Goal: Complete application form: Complete application form

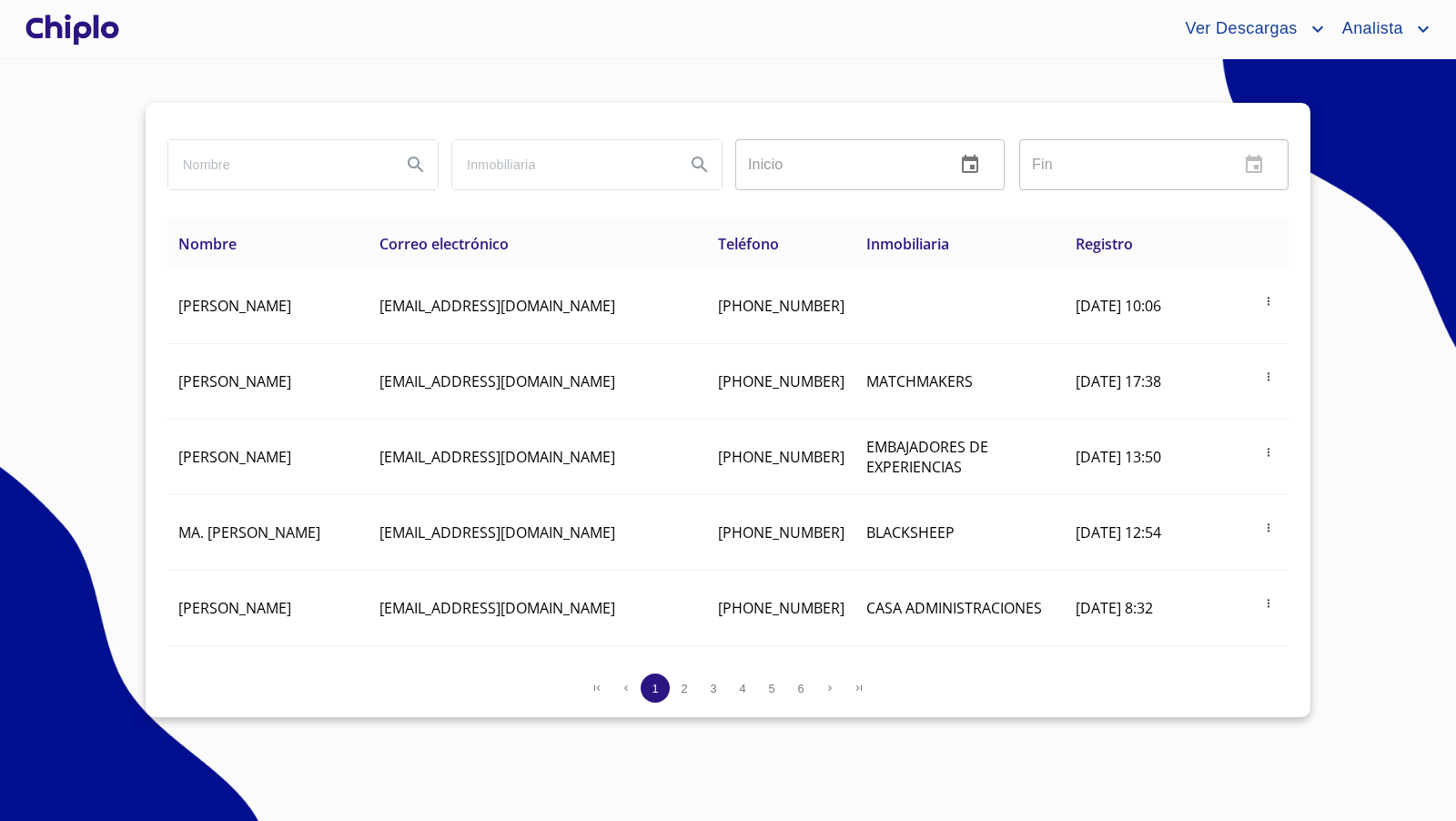
click at [93, 37] on div at bounding box center [73, 29] width 101 height 58
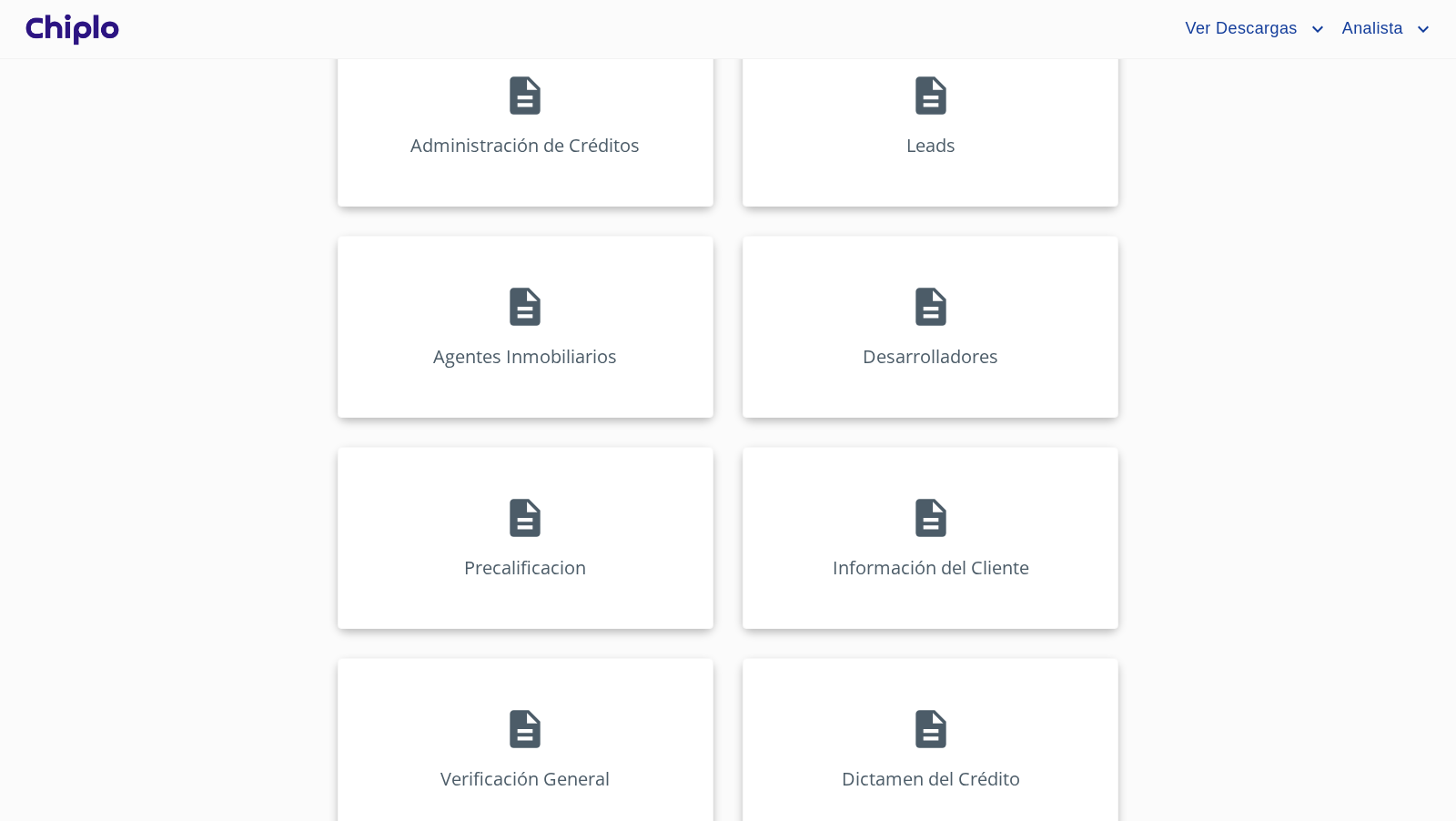
scroll to position [311, 0]
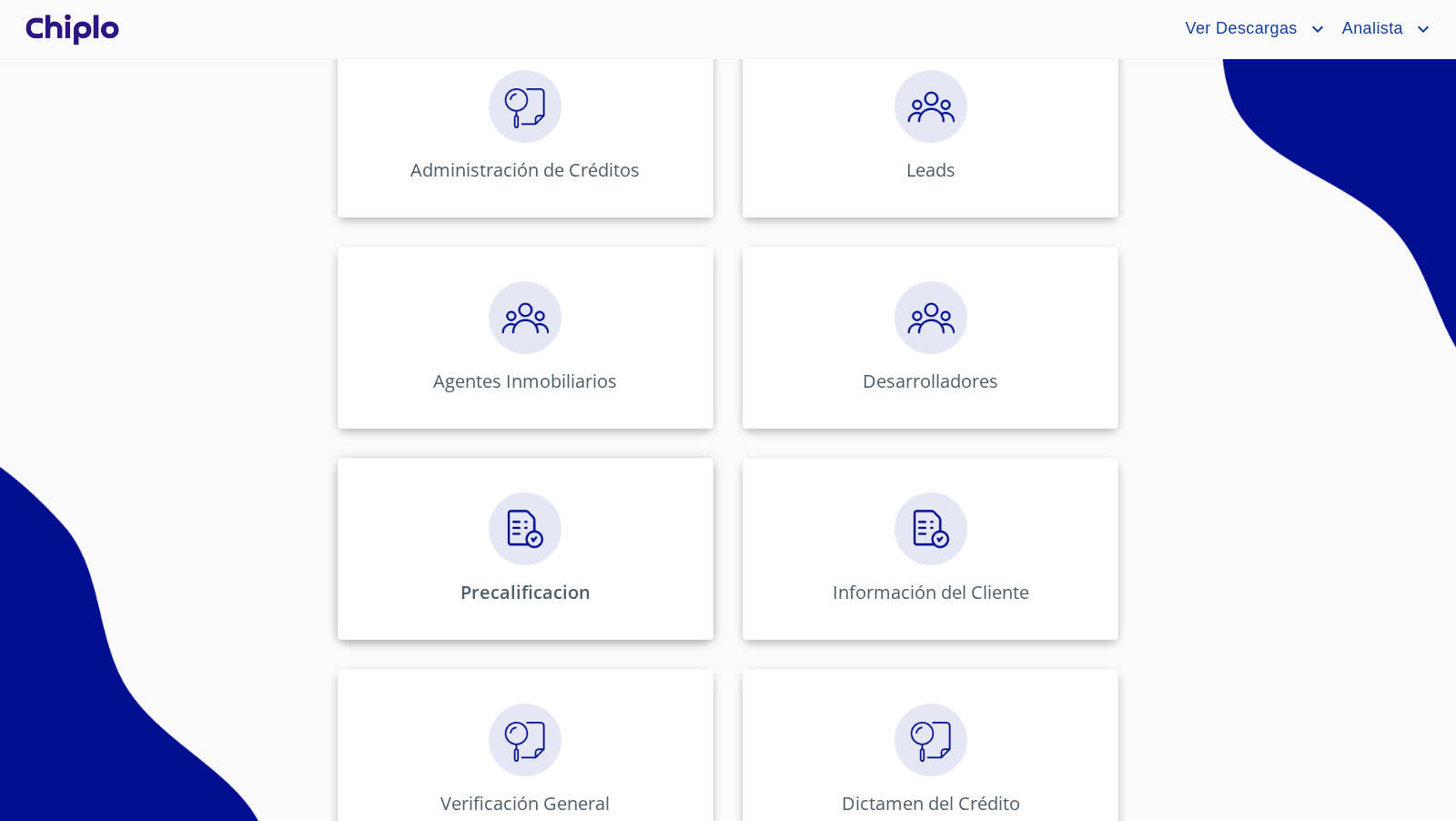
click at [550, 565] on div "Precalificacion" at bounding box center [526, 548] width 376 height 182
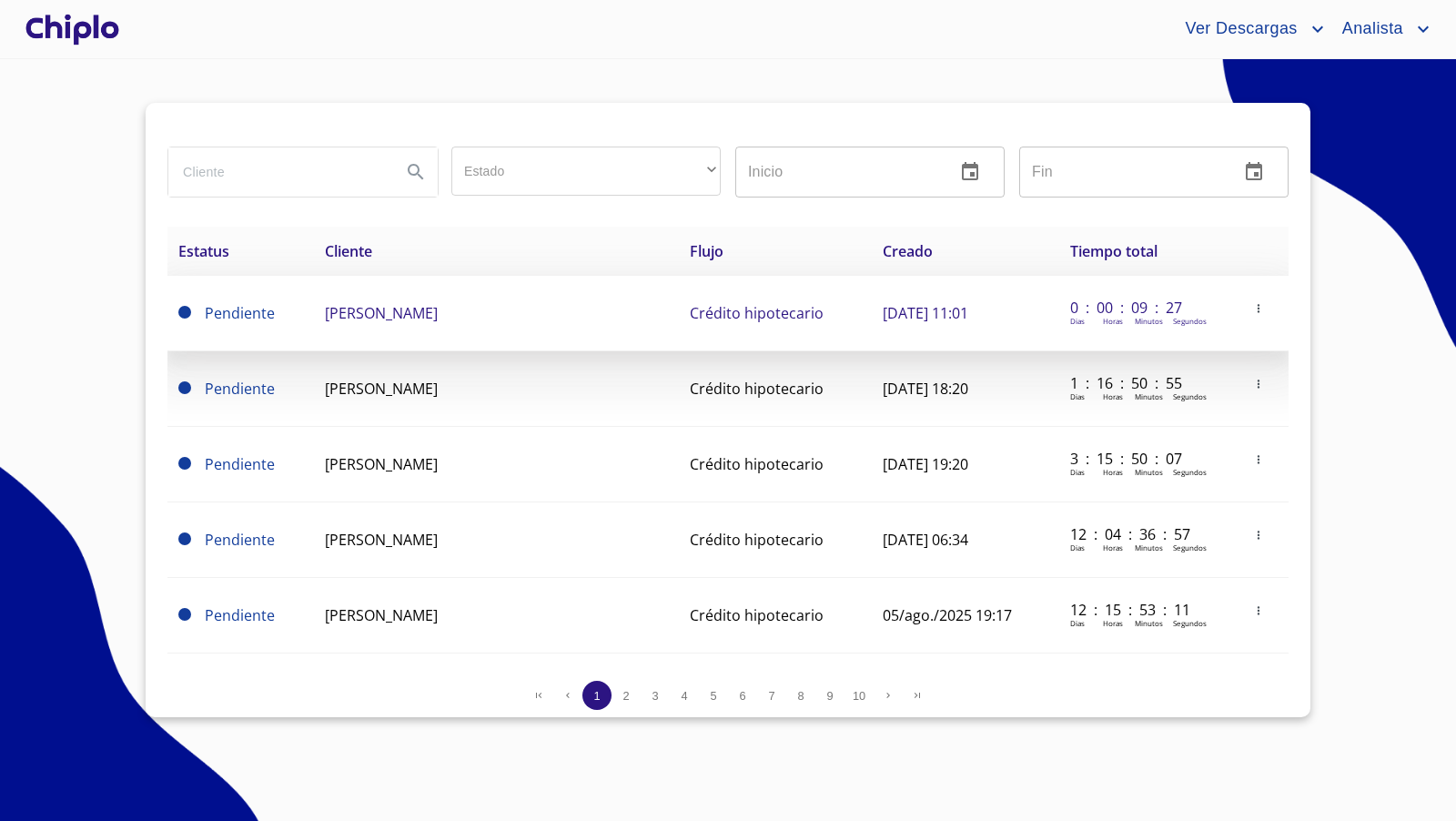
click at [437, 316] on span "[PERSON_NAME]" at bounding box center [381, 313] width 113 height 20
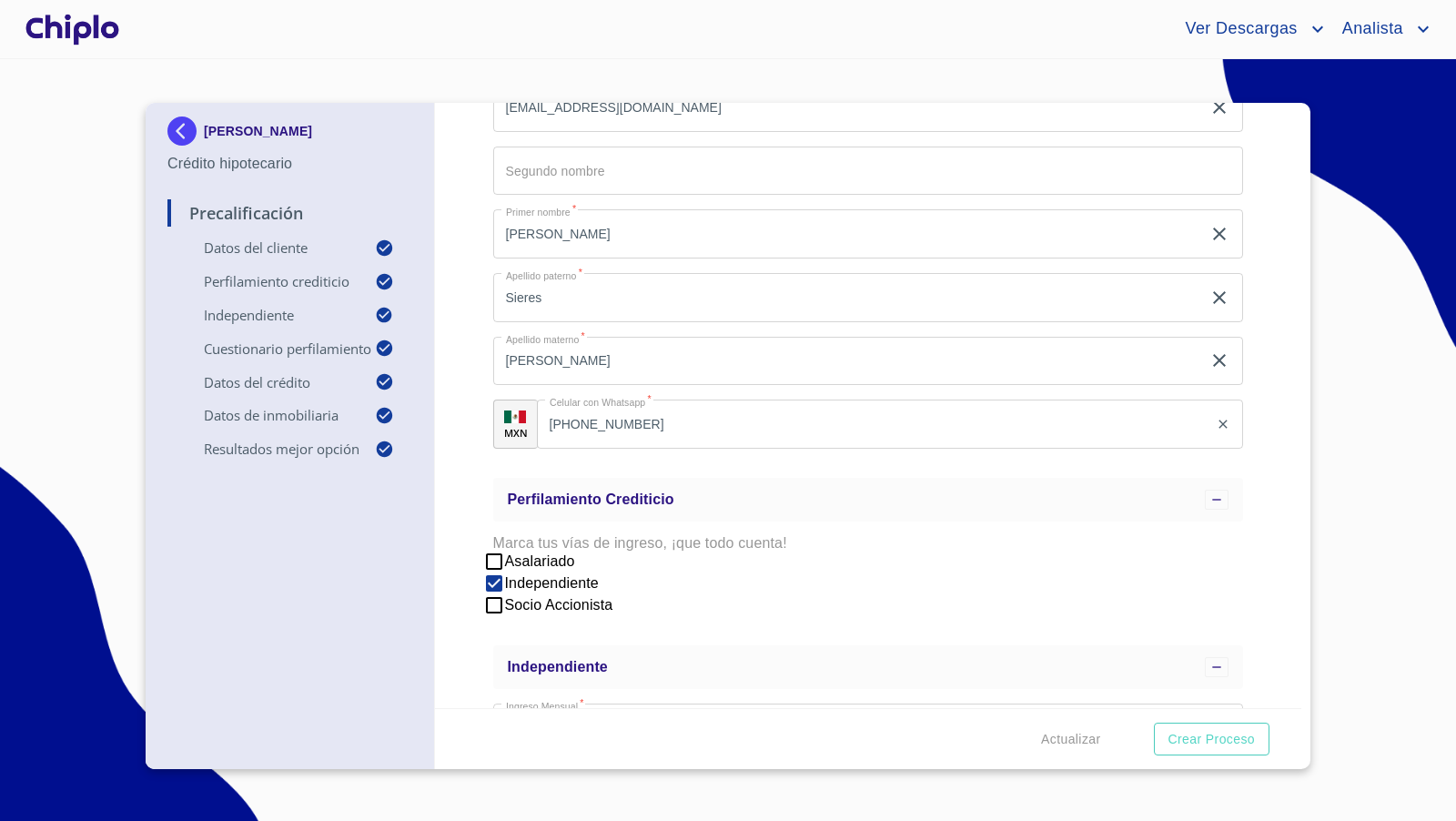
scroll to position [143, 0]
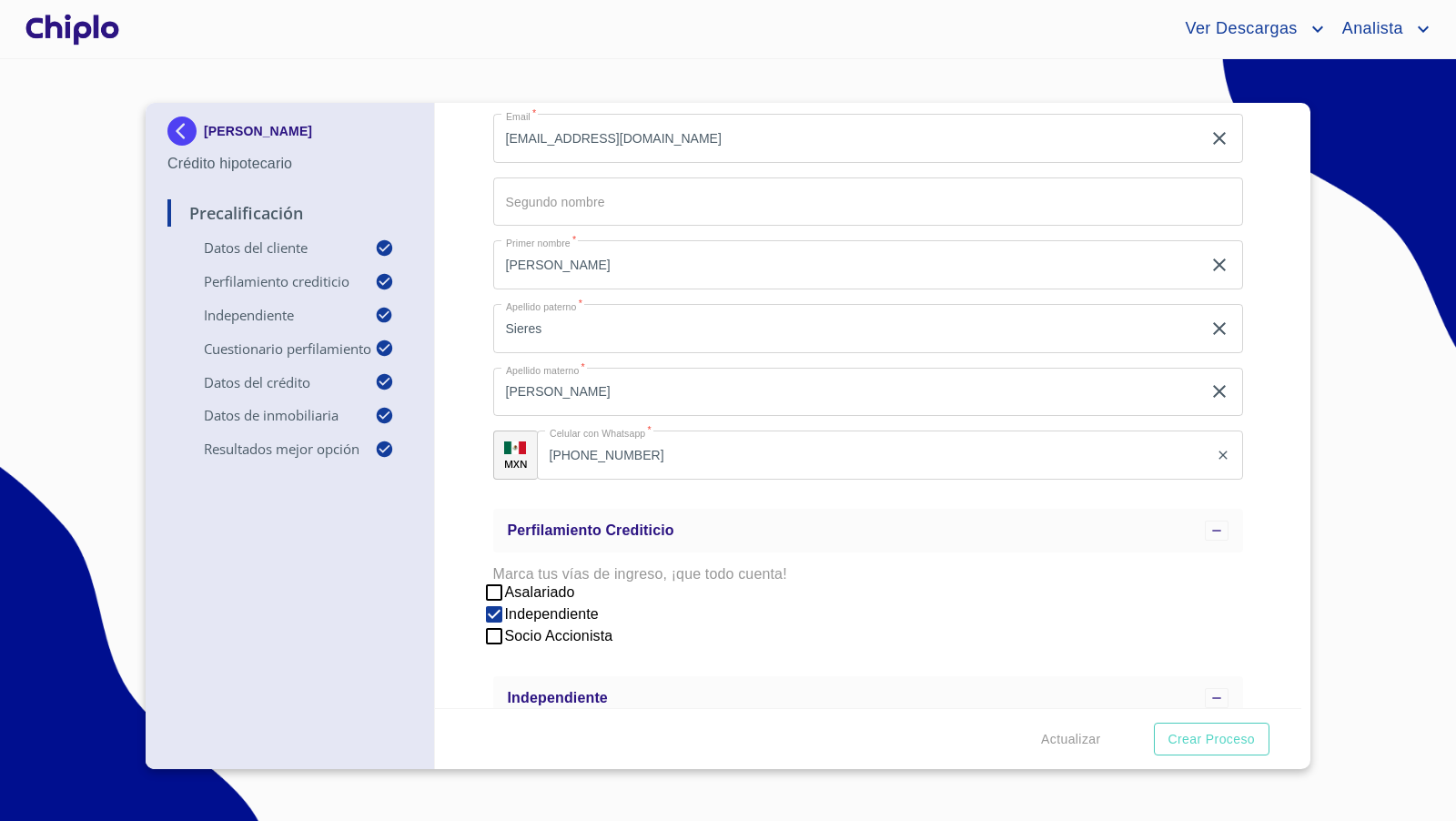
click at [1252, 521] on div "Precalificación Datos del cliente Email   * [EMAIL_ADDRESS][DOMAIN_NAME] ​ Segu…" at bounding box center [869, 405] width 867 height 605
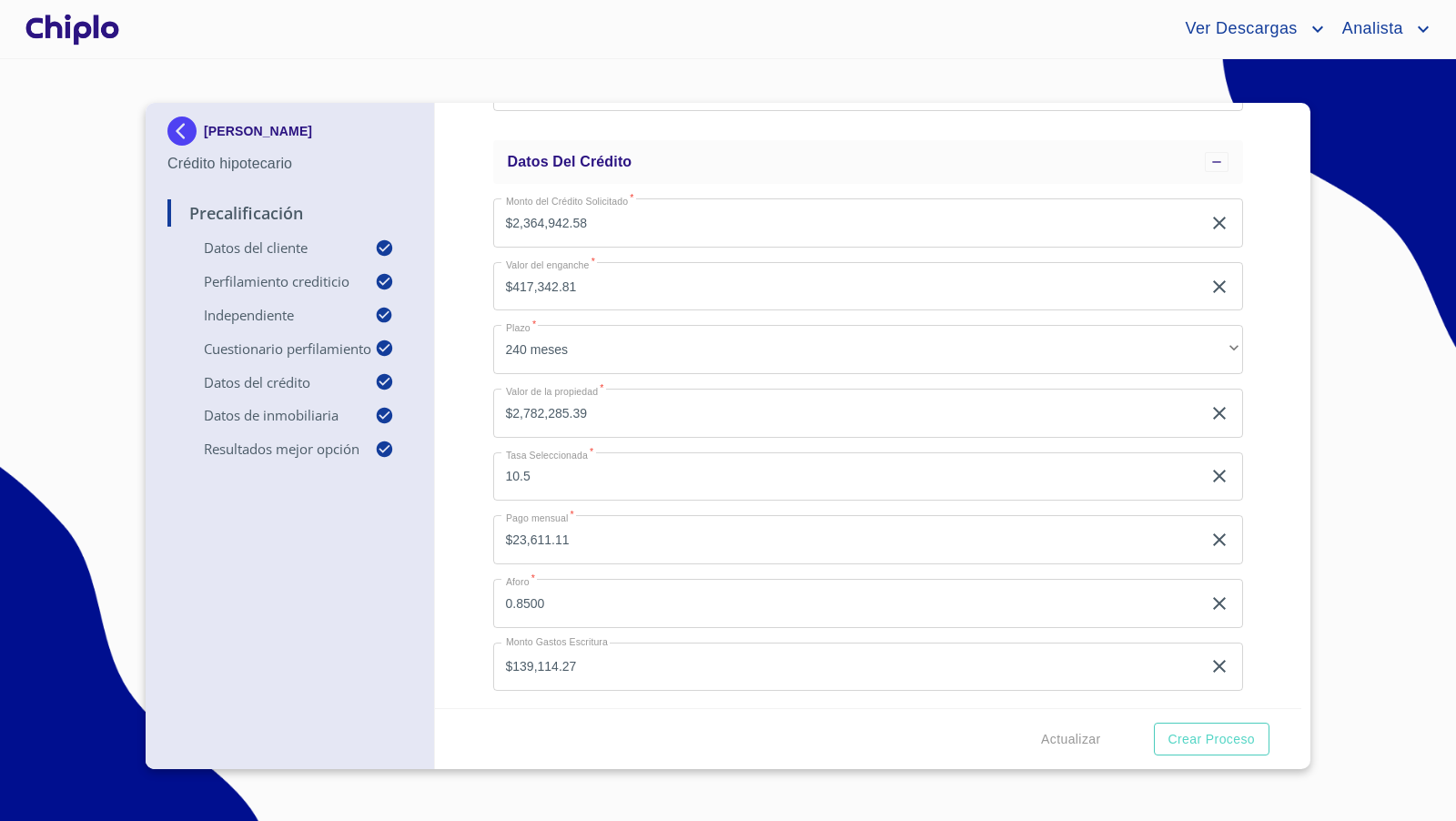
scroll to position [1338, 0]
click at [1277, 543] on div "Precalificación Datos del cliente Email   * [EMAIL_ADDRESS][DOMAIN_NAME] ​ Segu…" at bounding box center [869, 405] width 867 height 605
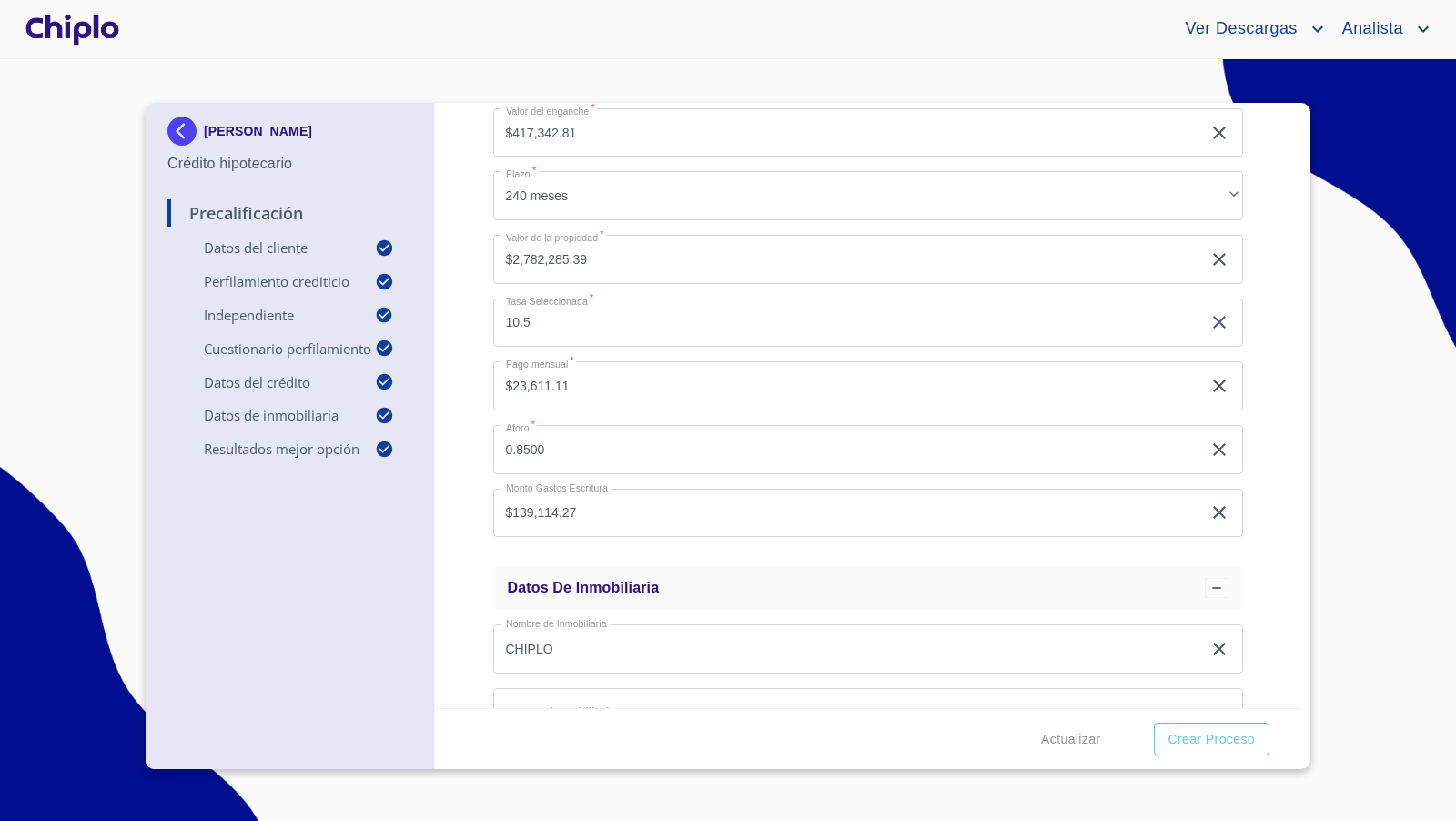
scroll to position [1482, 0]
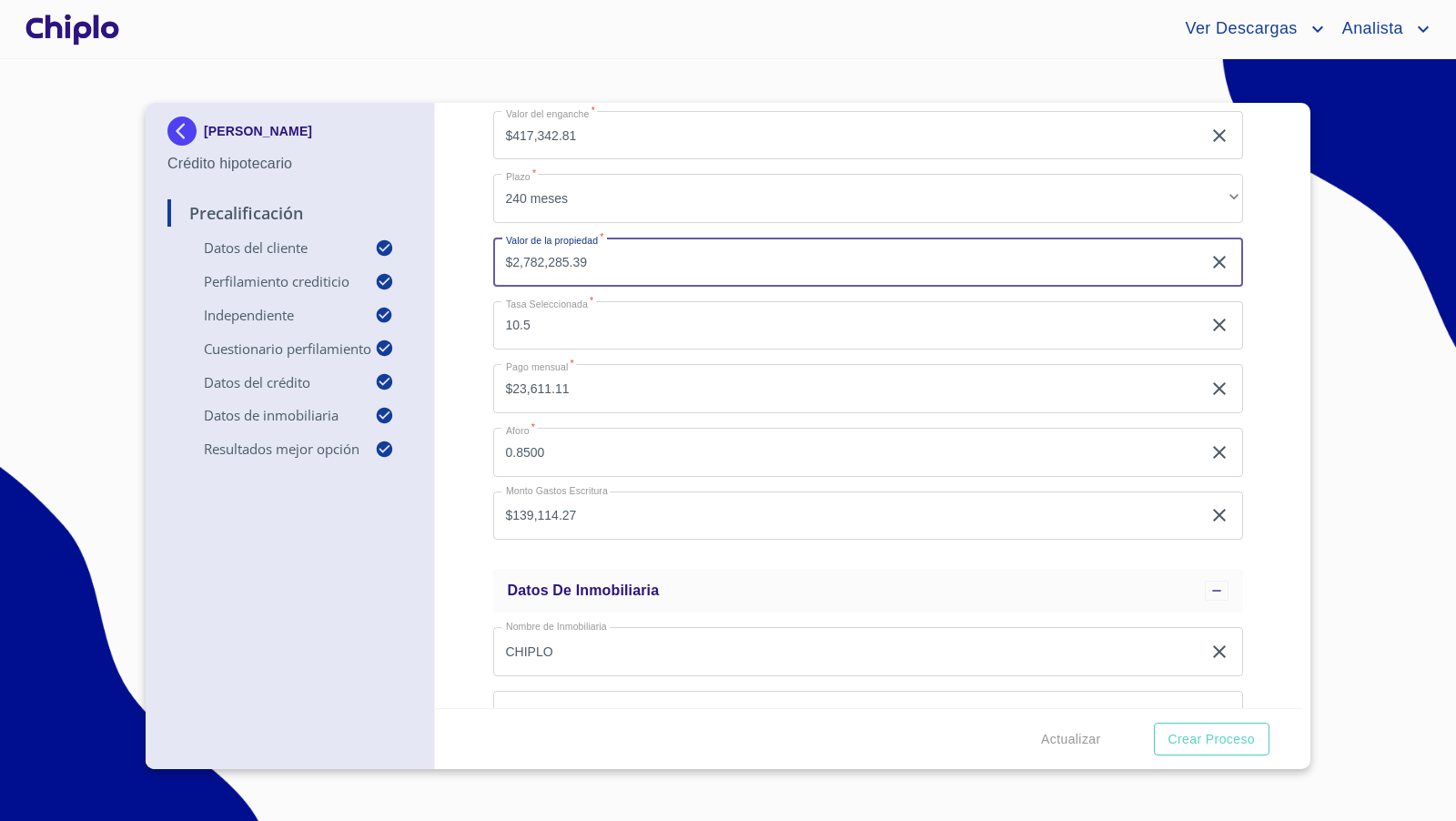
drag, startPoint x: 631, startPoint y: 268, endPoint x: 506, endPoint y: 266, distance: 125.0
click at [506, 266] on input "$2,782,285.39" at bounding box center [847, 261] width 709 height 49
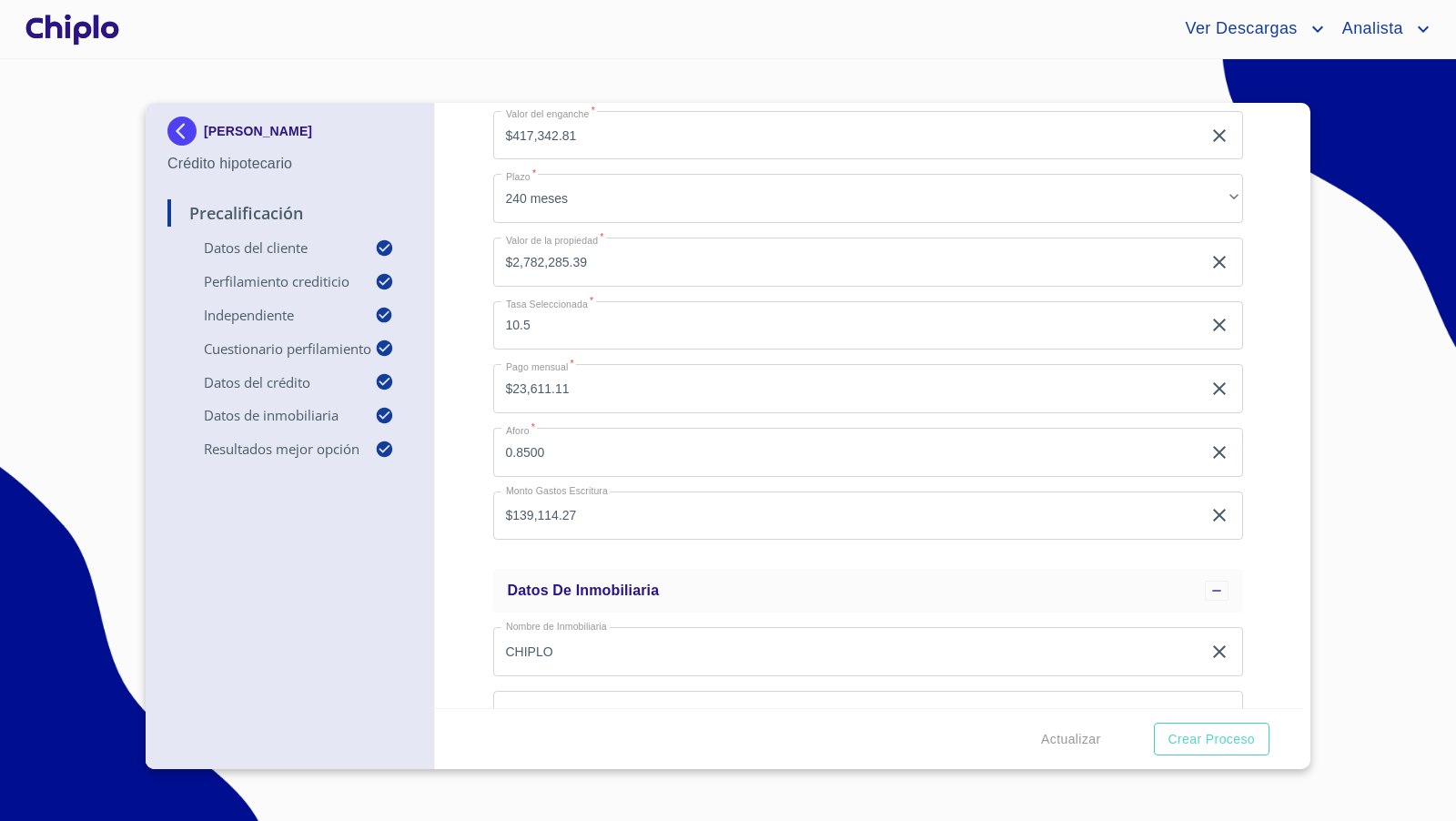
click at [1245, 456] on div "Precalificación Datos del cliente Email   * [EMAIL_ADDRESS][DOMAIN_NAME] ​ Segu…" at bounding box center [869, 405] width 867 height 605
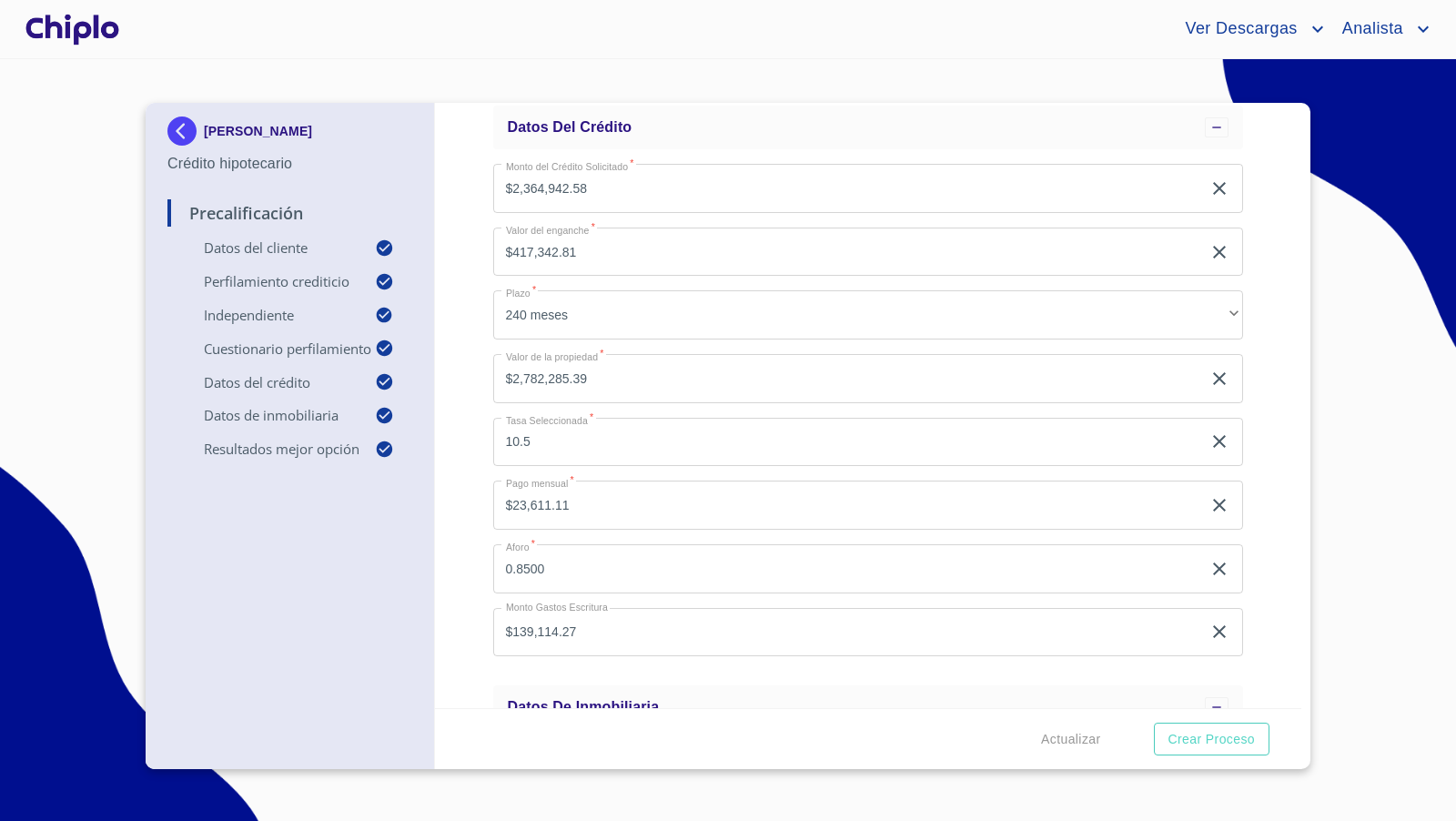
scroll to position [1362, 0]
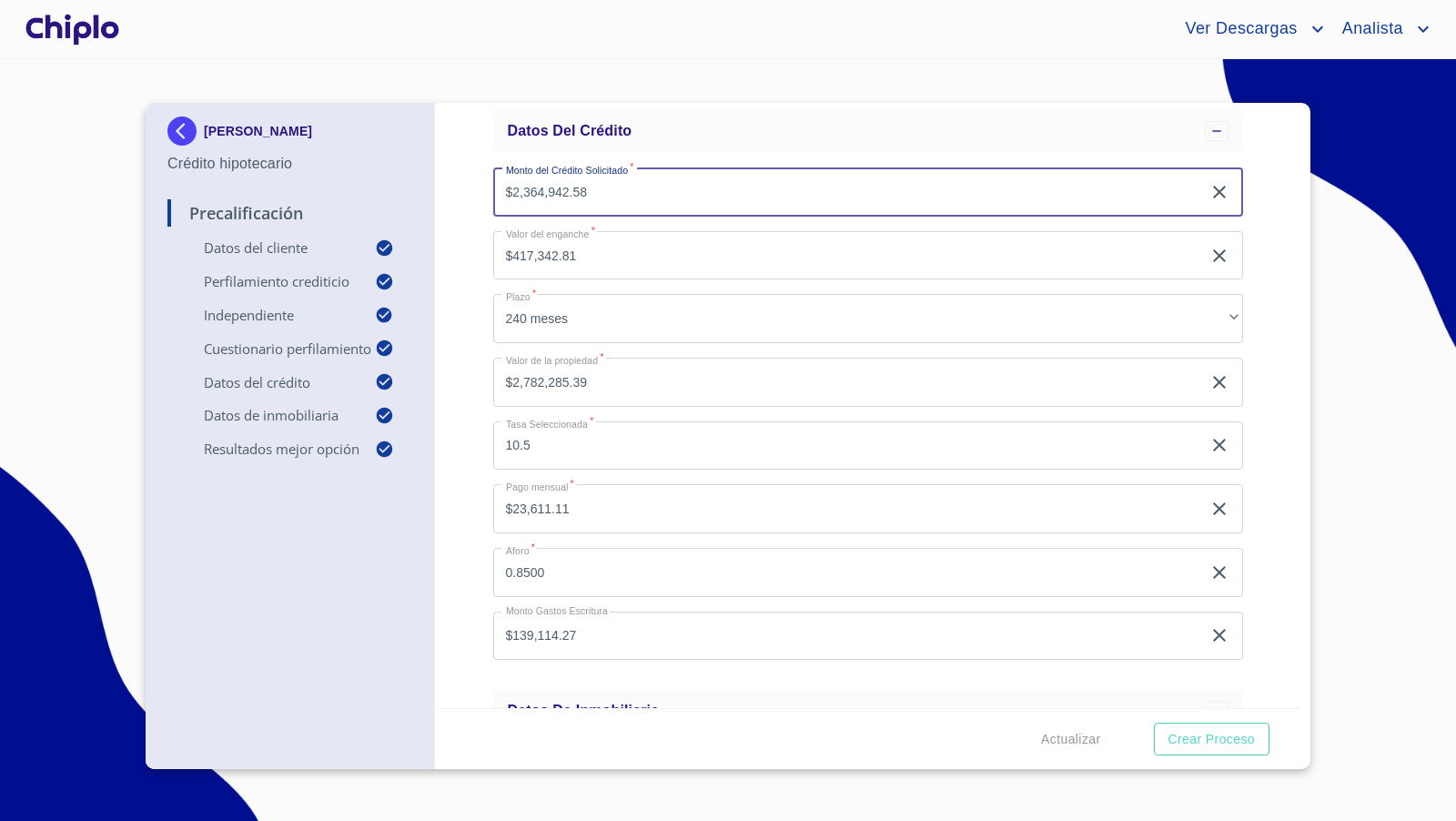
drag, startPoint x: 603, startPoint y: 196, endPoint x: 482, endPoint y: 183, distance: 121.7
click at [482, 183] on div "Precalificación Datos del cliente Email   * [EMAIL_ADDRESS][DOMAIN_NAME] ​ Segu…" at bounding box center [869, 405] width 867 height 605
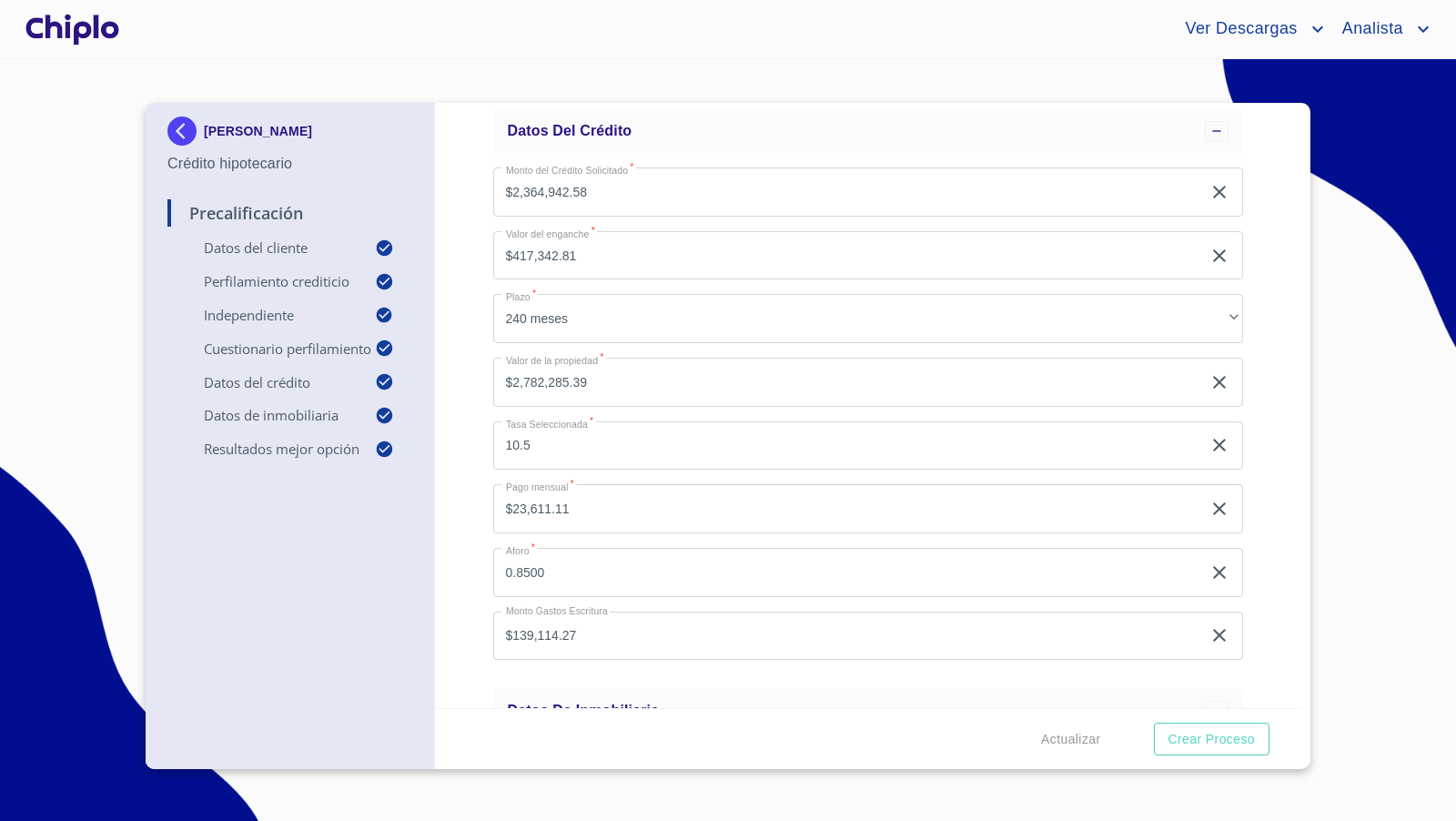
click at [1279, 383] on div "Precalificación Datos del cliente Email   * [EMAIL_ADDRESS][DOMAIN_NAME] ​ Segu…" at bounding box center [869, 405] width 867 height 605
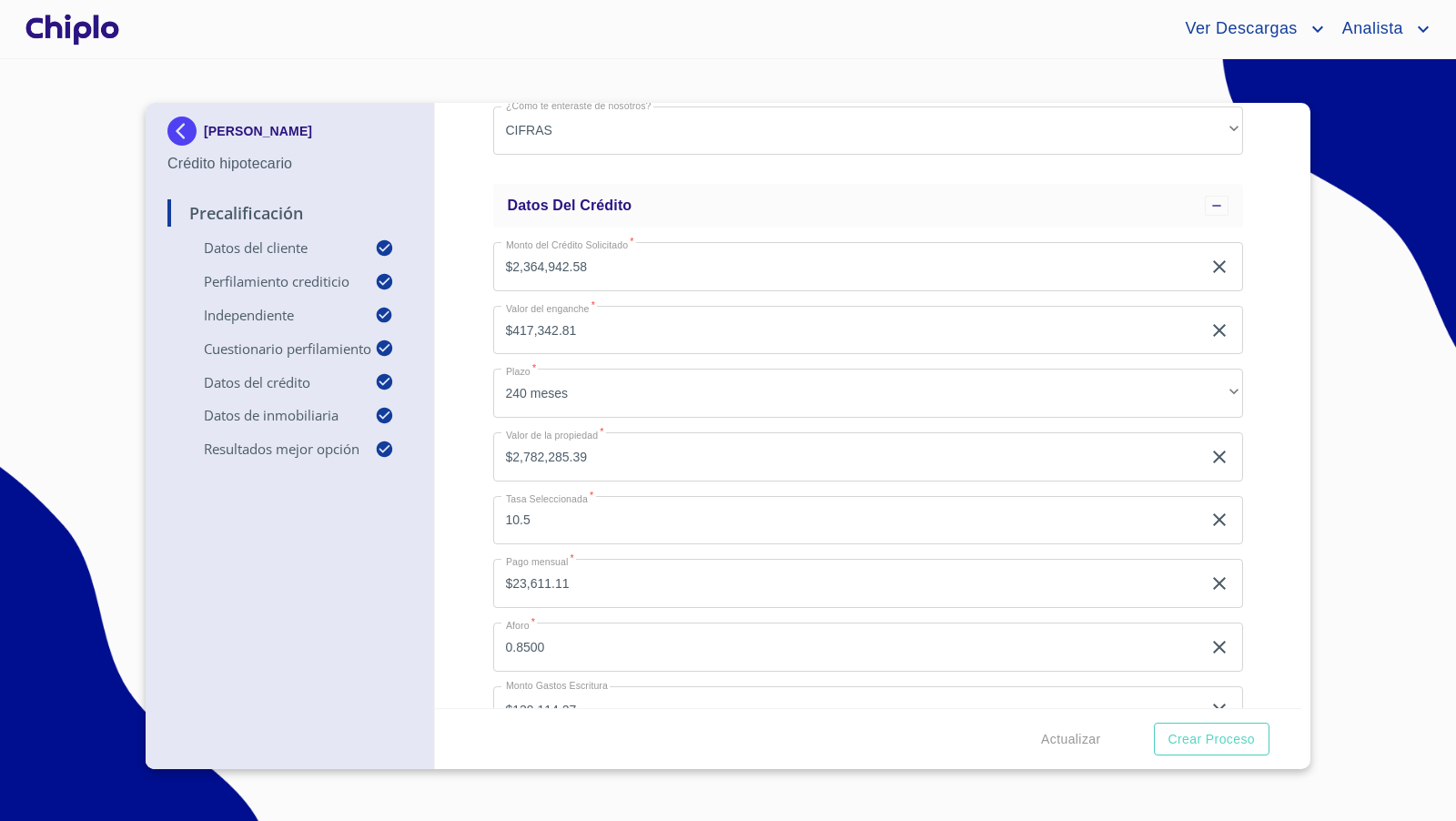
scroll to position [1288, 0]
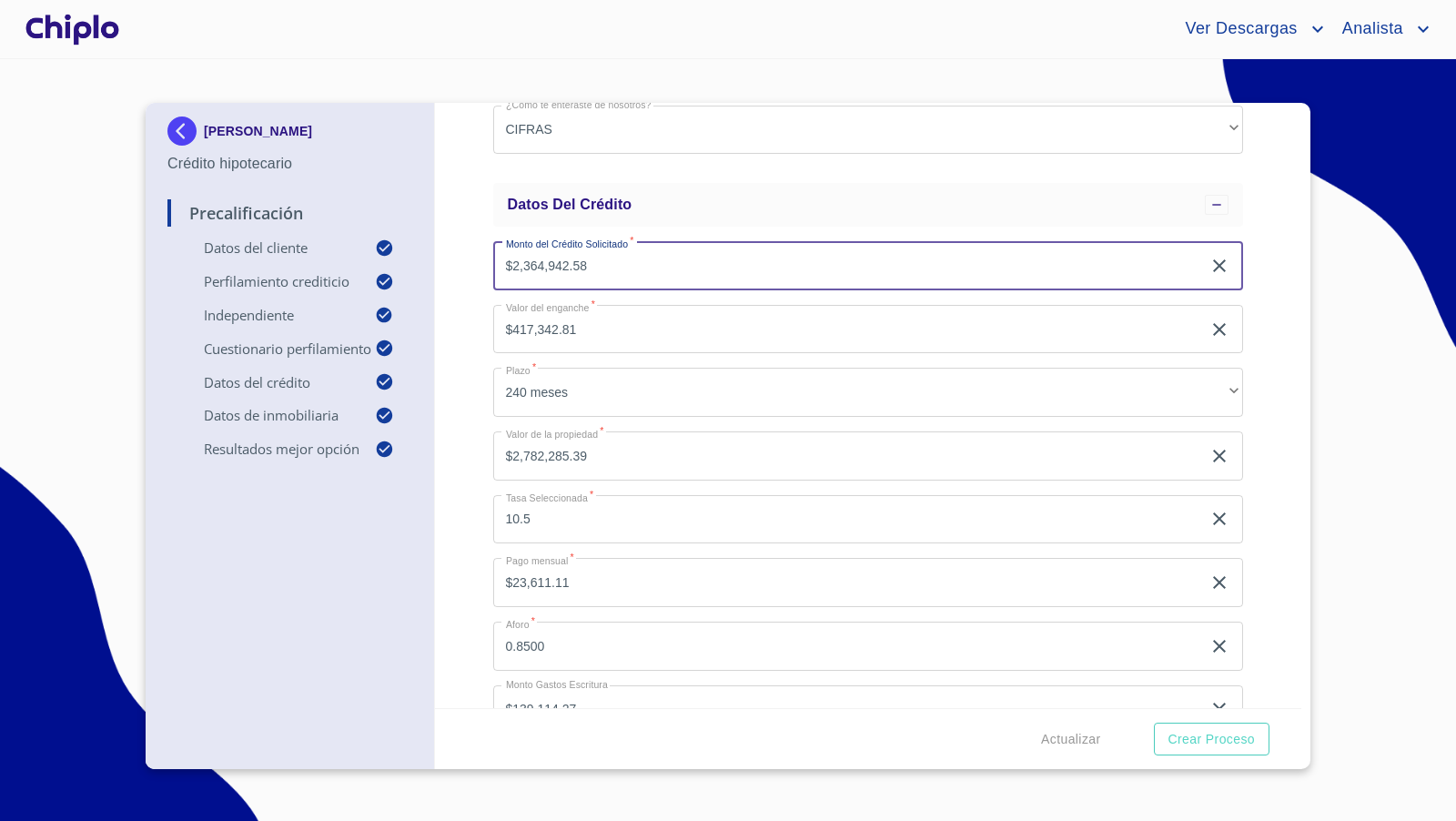
drag, startPoint x: 616, startPoint y: 268, endPoint x: 479, endPoint y: 257, distance: 137.4
click at [479, 257] on div "Precalificación Datos del cliente Email   * [EMAIL_ADDRESS][DOMAIN_NAME] ​ Segu…" at bounding box center [869, 405] width 867 height 605
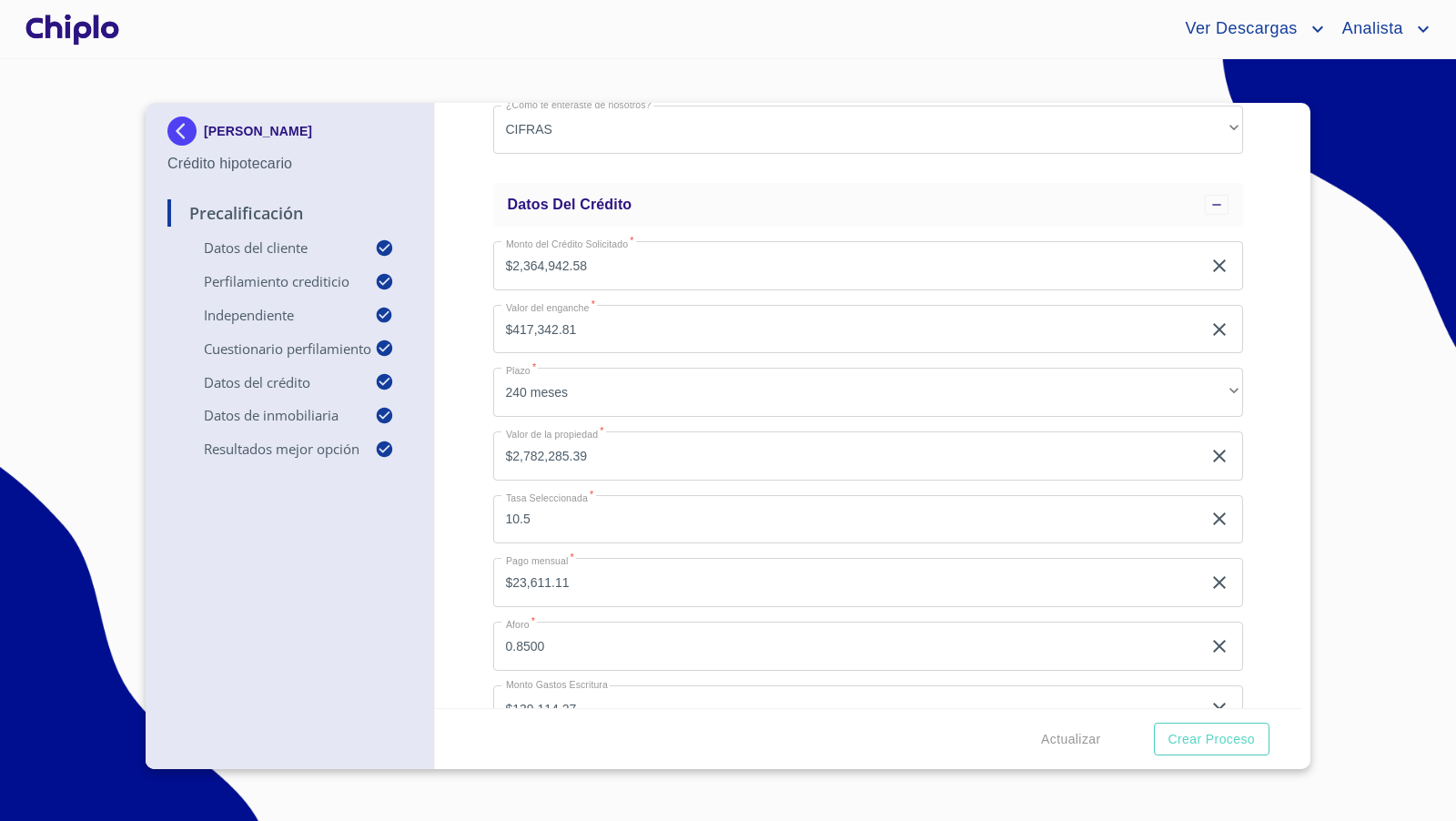
click at [454, 373] on div "Precalificación Datos del cliente Email   * [EMAIL_ADDRESS][DOMAIN_NAME] ​ Segu…" at bounding box center [869, 405] width 867 height 605
click at [99, 28] on div at bounding box center [73, 29] width 101 height 58
